Goal: Obtain resource: Download file/media

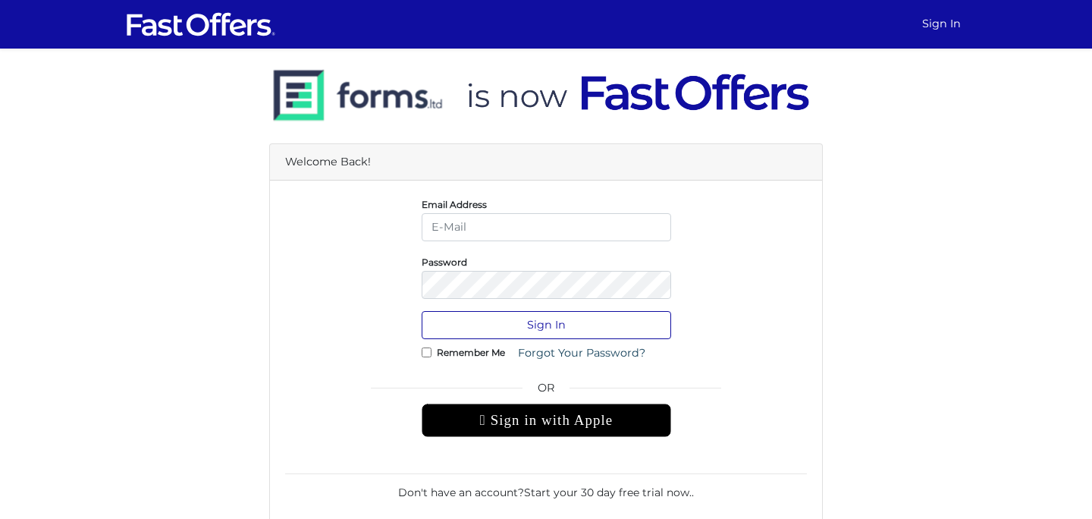
type input "dulith@strata.ca"
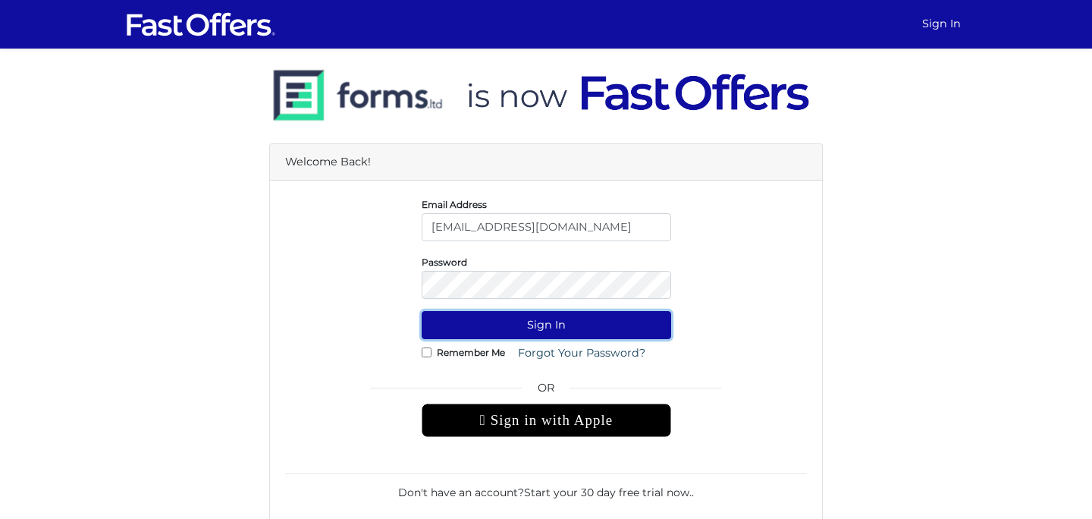
click at [578, 333] on button "Sign In" at bounding box center [546, 325] width 249 height 28
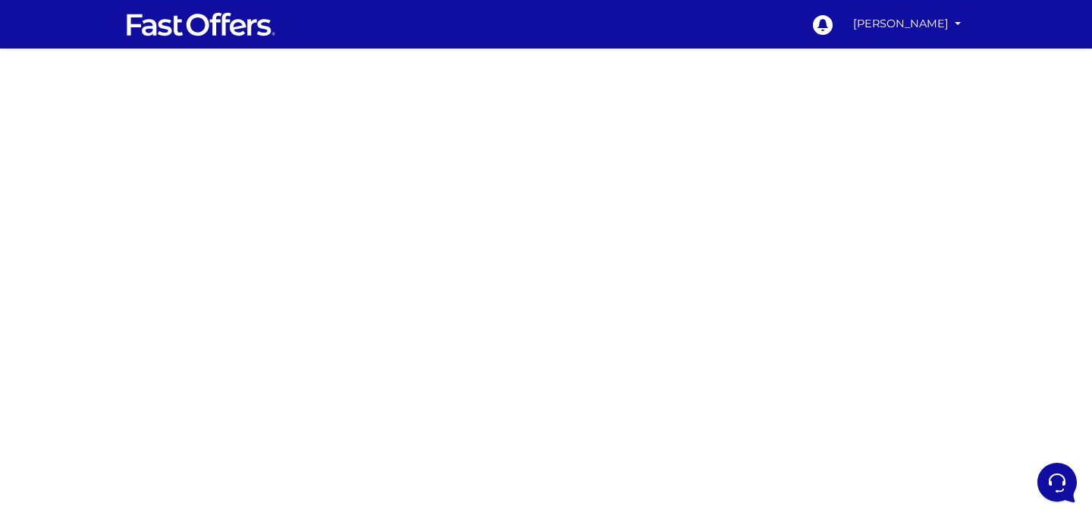
click at [813, 185] on div at bounding box center [546, 428] width 1092 height 758
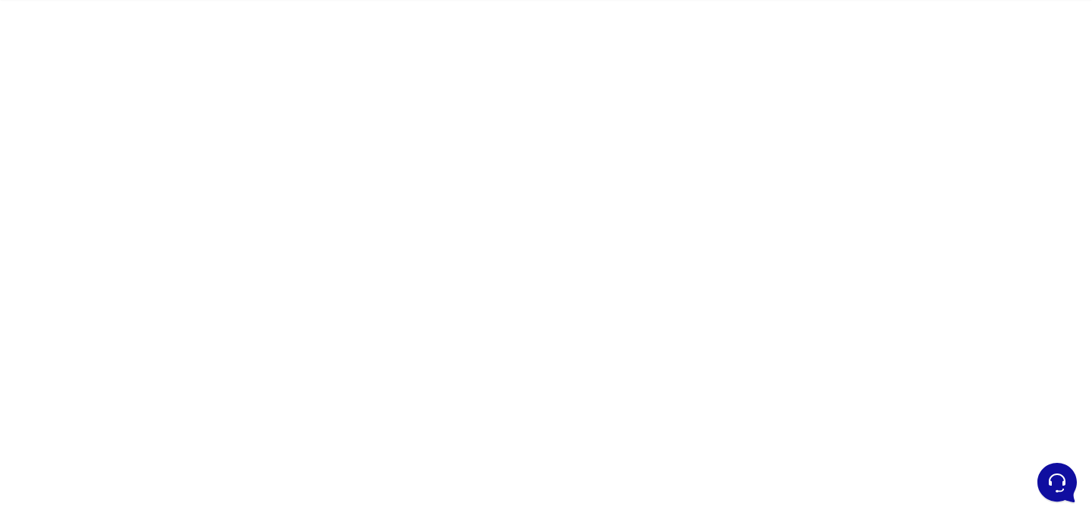
scroll to position [55, 0]
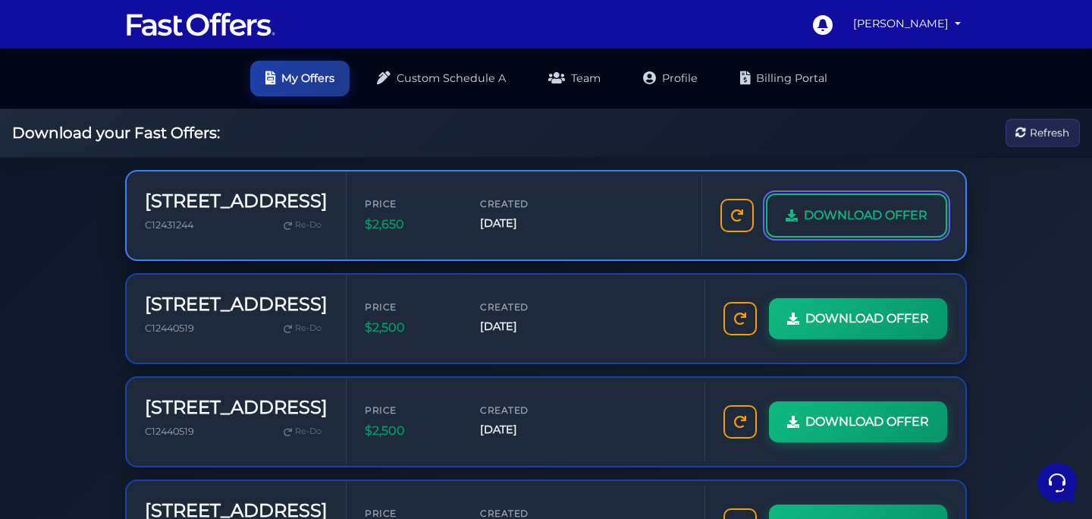
click at [848, 213] on span "DOWNLOAD OFFER" at bounding box center [866, 215] width 124 height 20
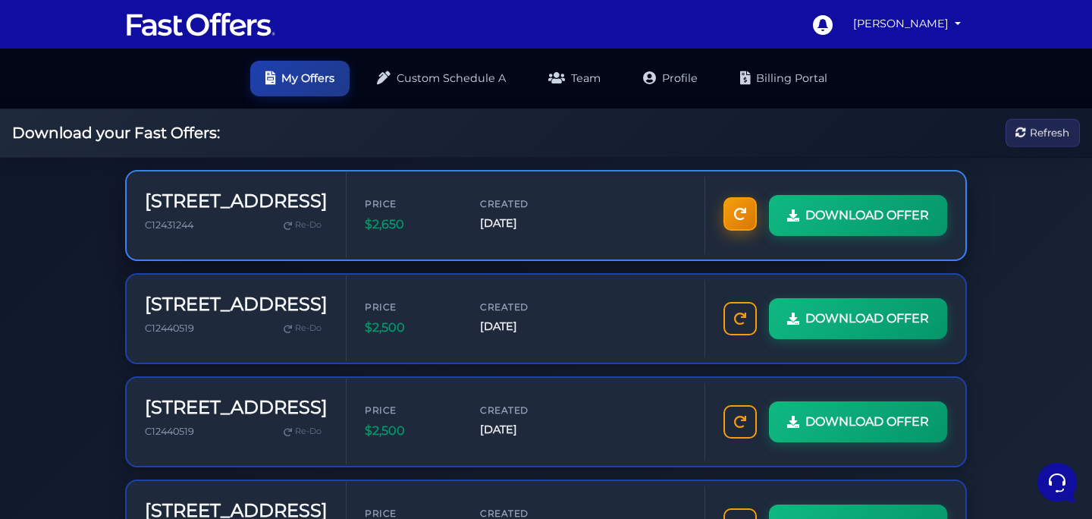
click at [740, 213] on icon at bounding box center [740, 214] width 12 height 12
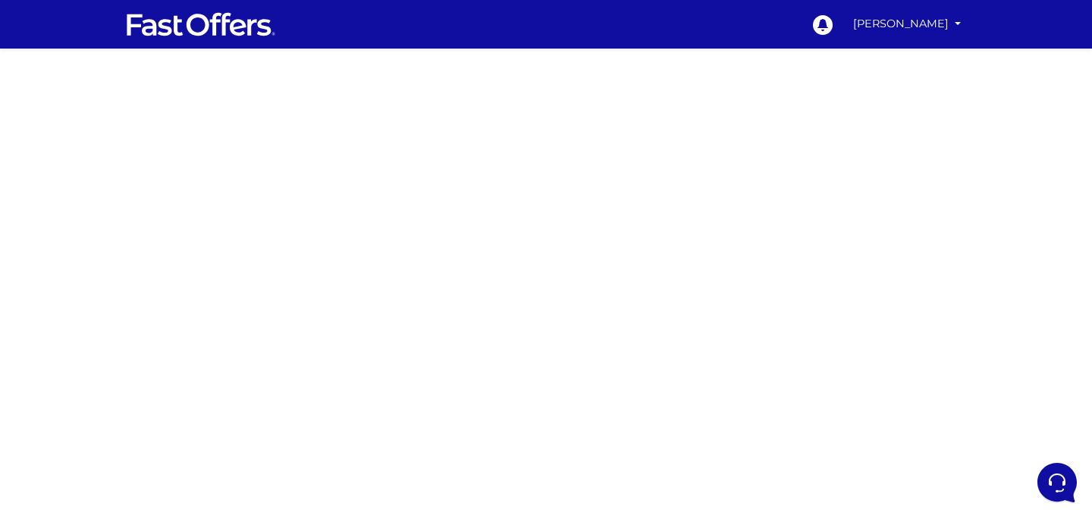
click at [858, 148] on div at bounding box center [546, 428] width 1092 height 758
click at [910, 172] on div at bounding box center [546, 428] width 1092 height 758
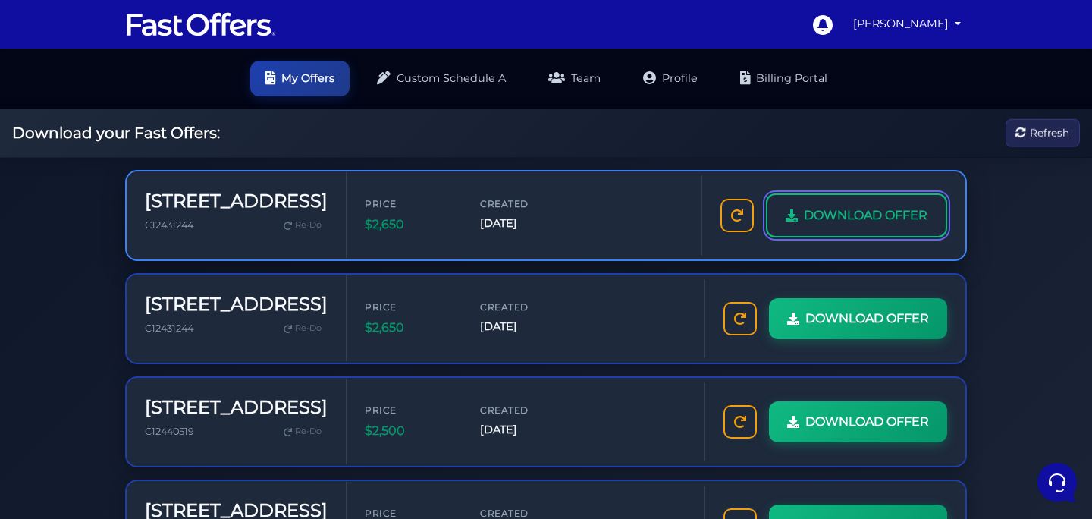
click at [816, 213] on span "DOWNLOAD OFFER" at bounding box center [866, 215] width 124 height 20
